Goal: Find specific page/section: Find specific page/section

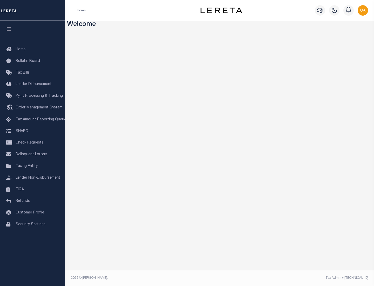
click at [32, 189] on link "TIQA" at bounding box center [32, 190] width 65 height 12
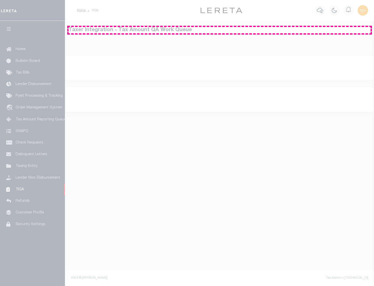
select select "200"
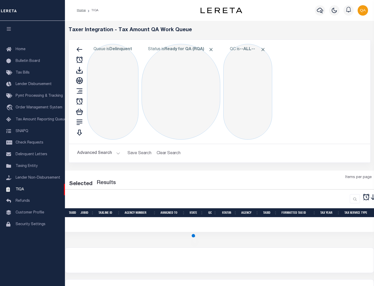
select select "200"
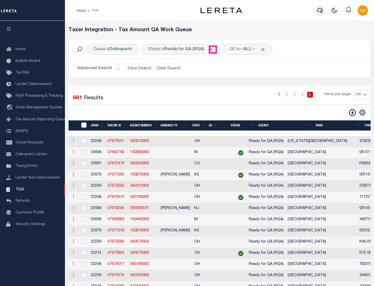
click at [213, 49] on span "Click to Remove" at bounding box center [210, 49] width 5 height 5
